Goal: Information Seeking & Learning: Learn about a topic

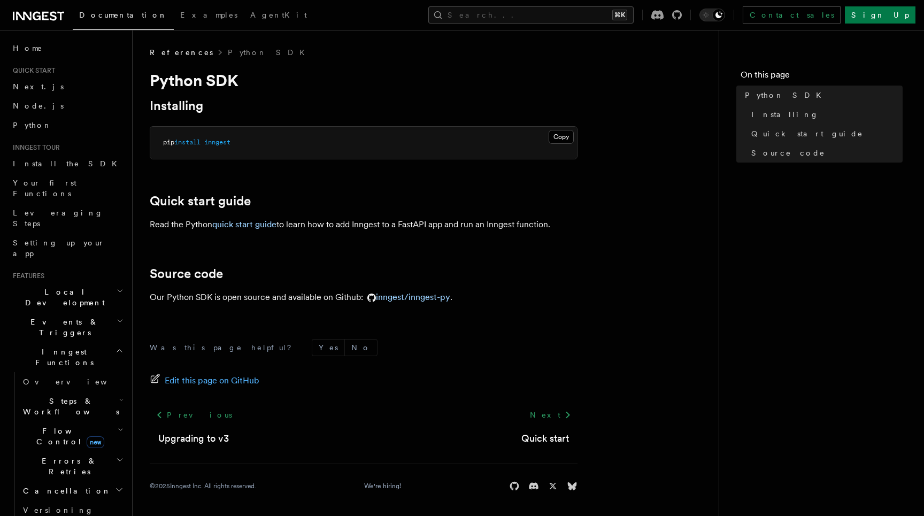
click at [50, 426] on span "Flow Control new" at bounding box center [68, 436] width 99 height 21
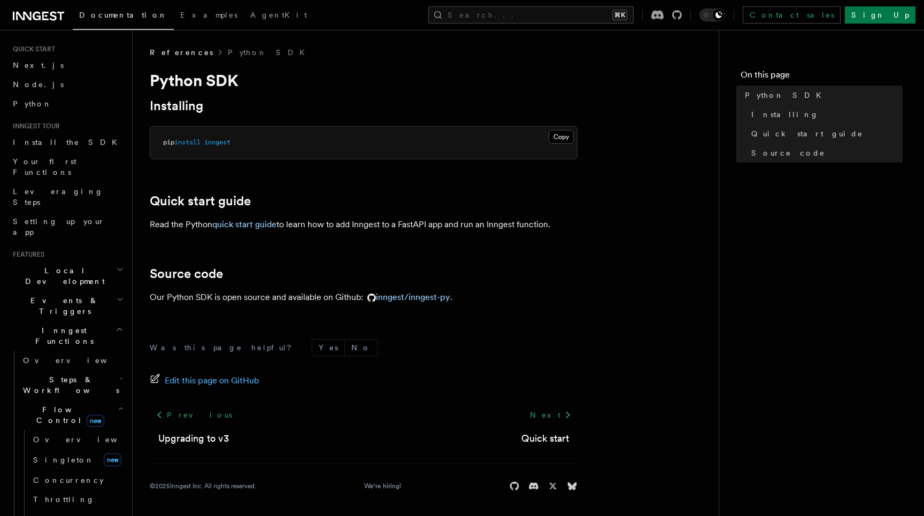
scroll to position [31, 0]
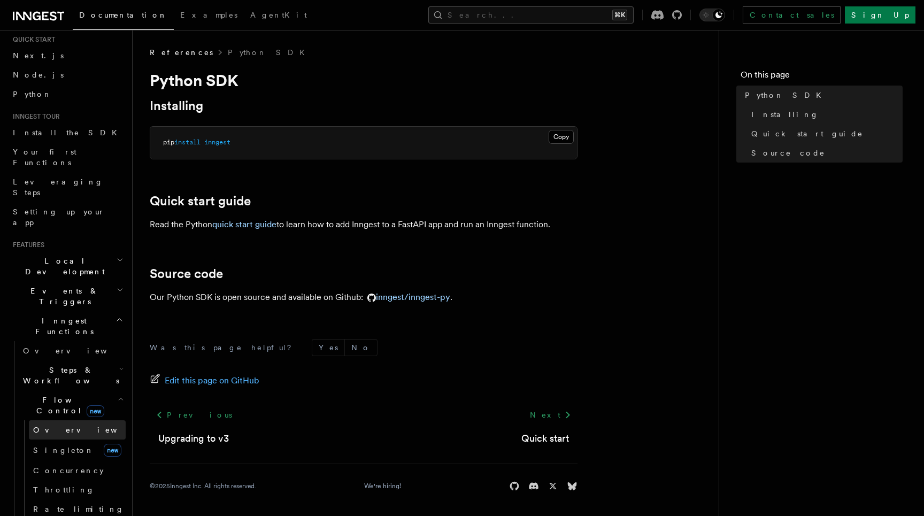
click at [51, 426] on span "Overview" at bounding box center [88, 430] width 110 height 9
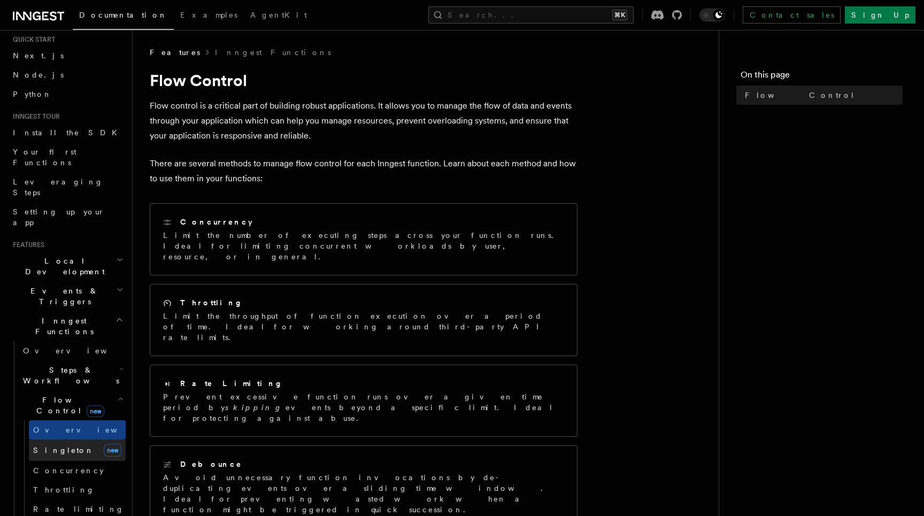
click at [50, 445] on span "Singleton" at bounding box center [63, 450] width 61 height 11
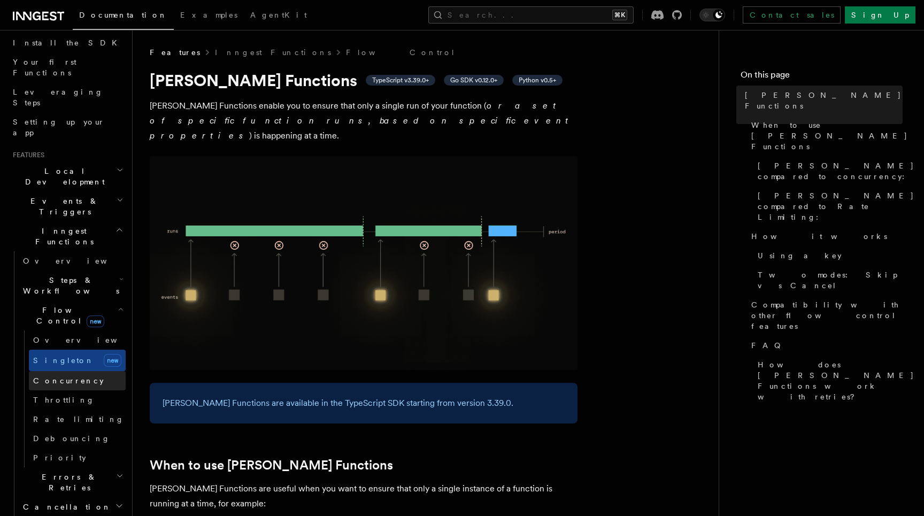
scroll to position [122, 0]
click at [73, 274] on span "Steps & Workflows" at bounding box center [69, 284] width 101 height 21
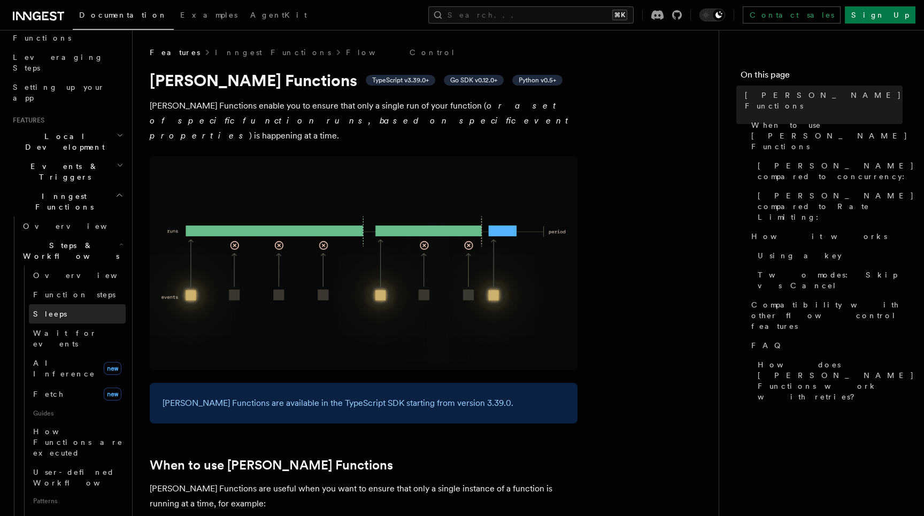
scroll to position [157, 0]
click at [69, 513] on span "Parallel steps" at bounding box center [76, 517] width 86 height 9
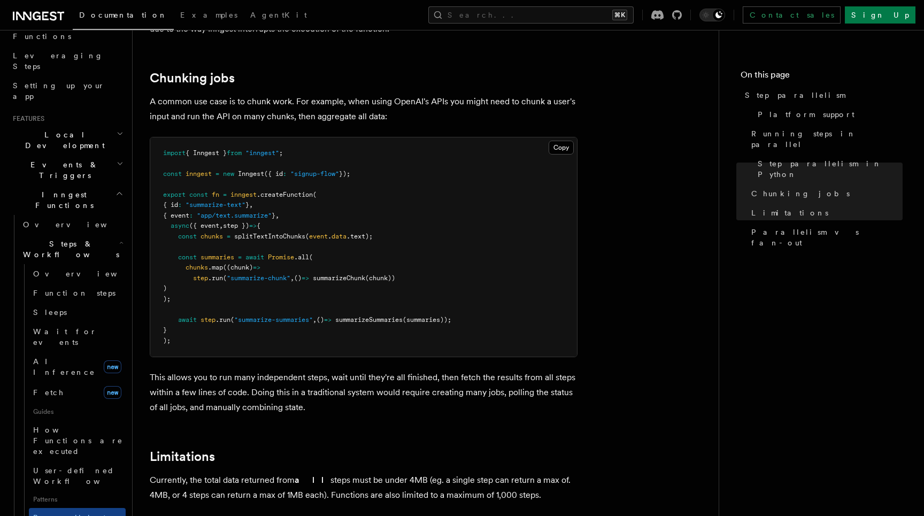
scroll to position [1451, 0]
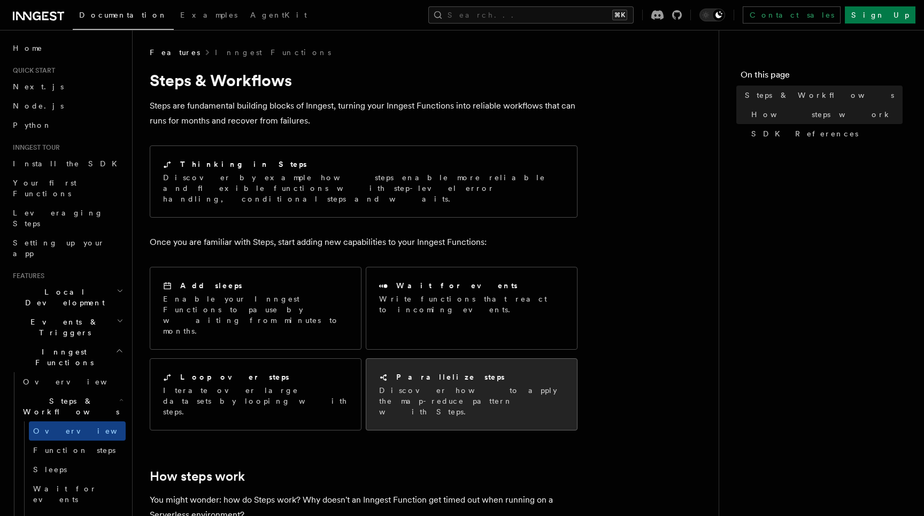
click at [430, 385] on p "Discover how to apply the map-reduce pattern with Steps." at bounding box center [471, 401] width 185 height 32
